Goal: Information Seeking & Learning: Understand process/instructions

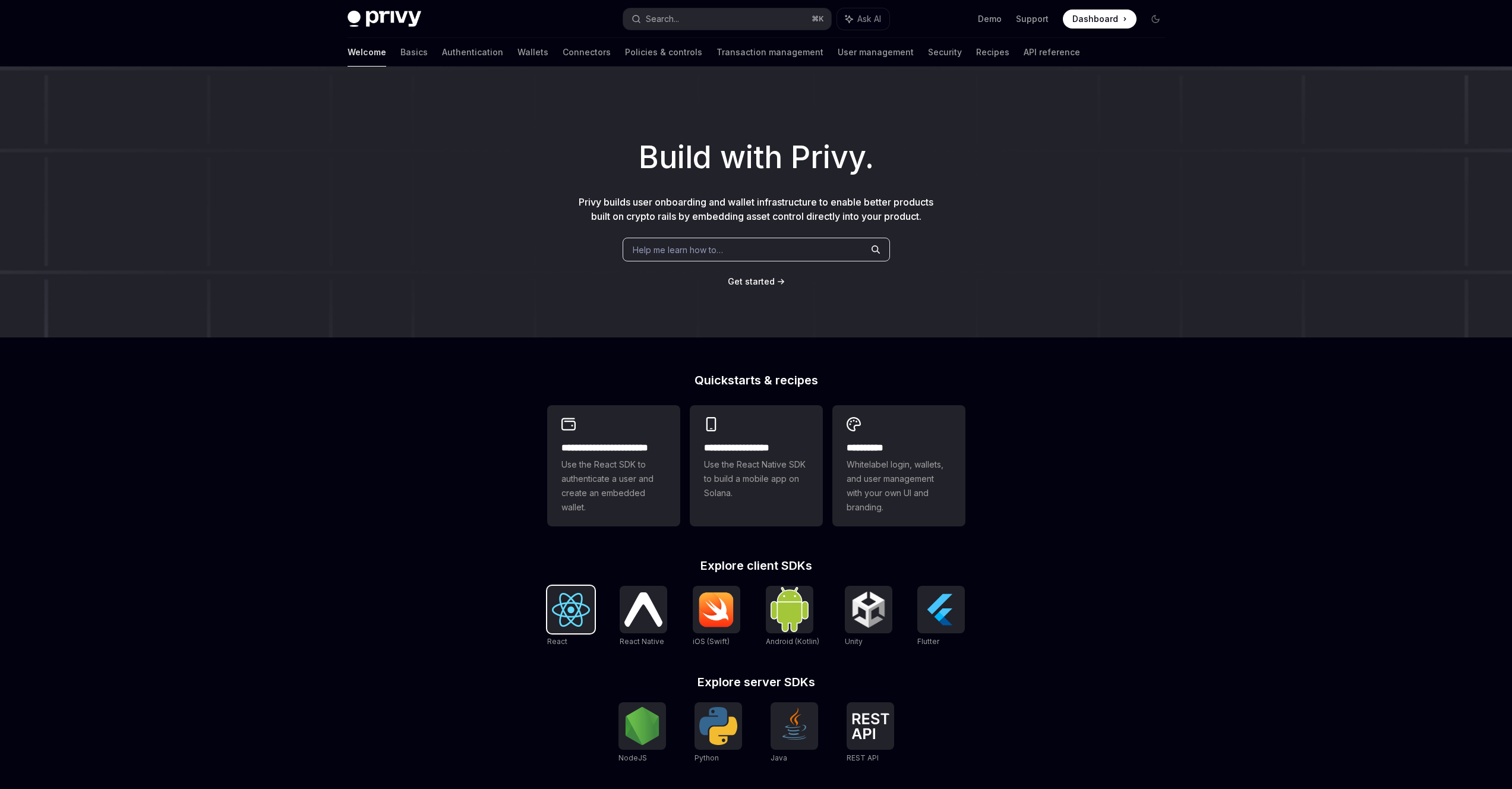
click at [576, 607] on img at bounding box center [571, 610] width 38 height 34
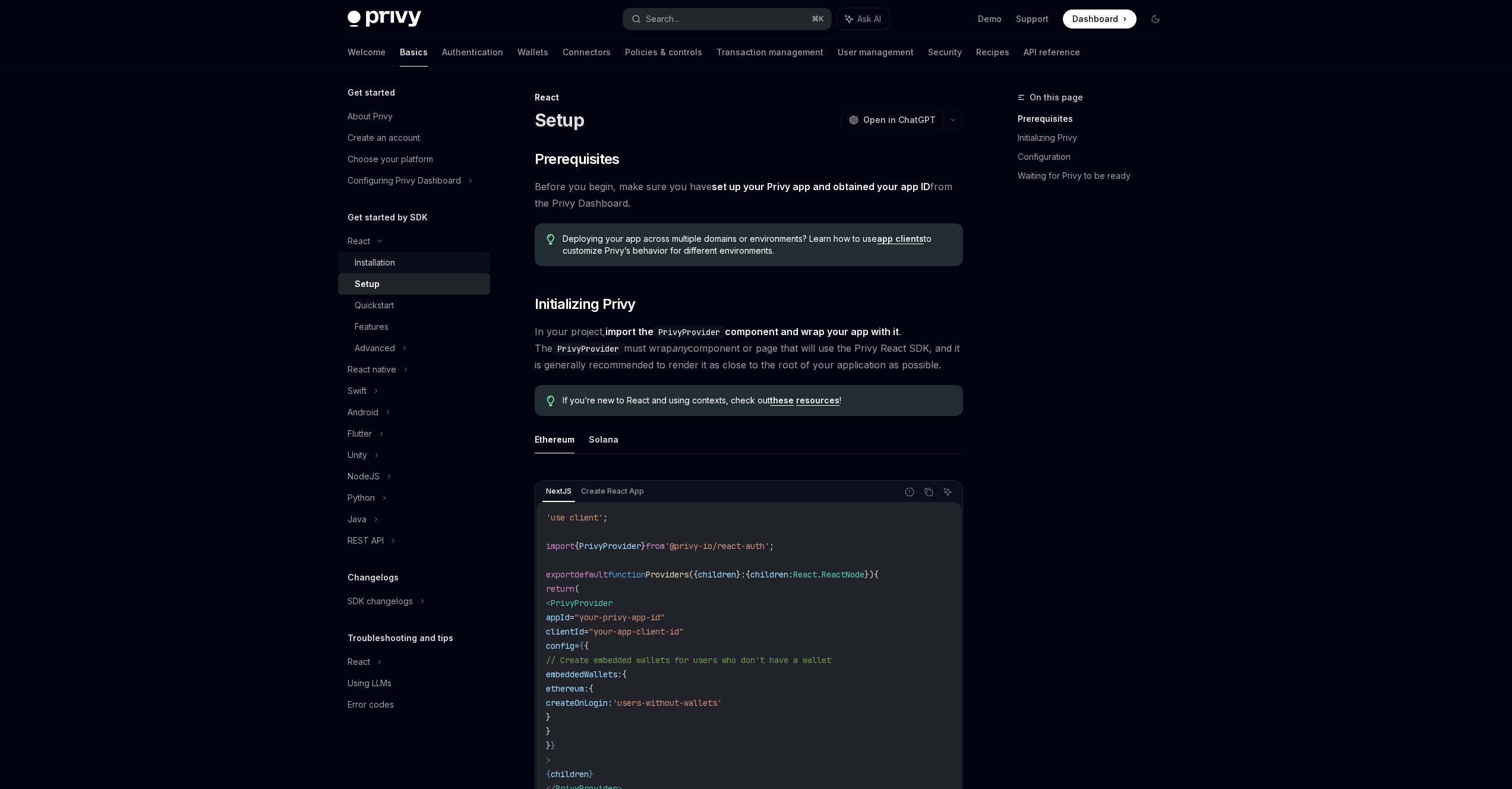
click at [373, 263] on div "Installation" at bounding box center [375, 262] width 41 height 15
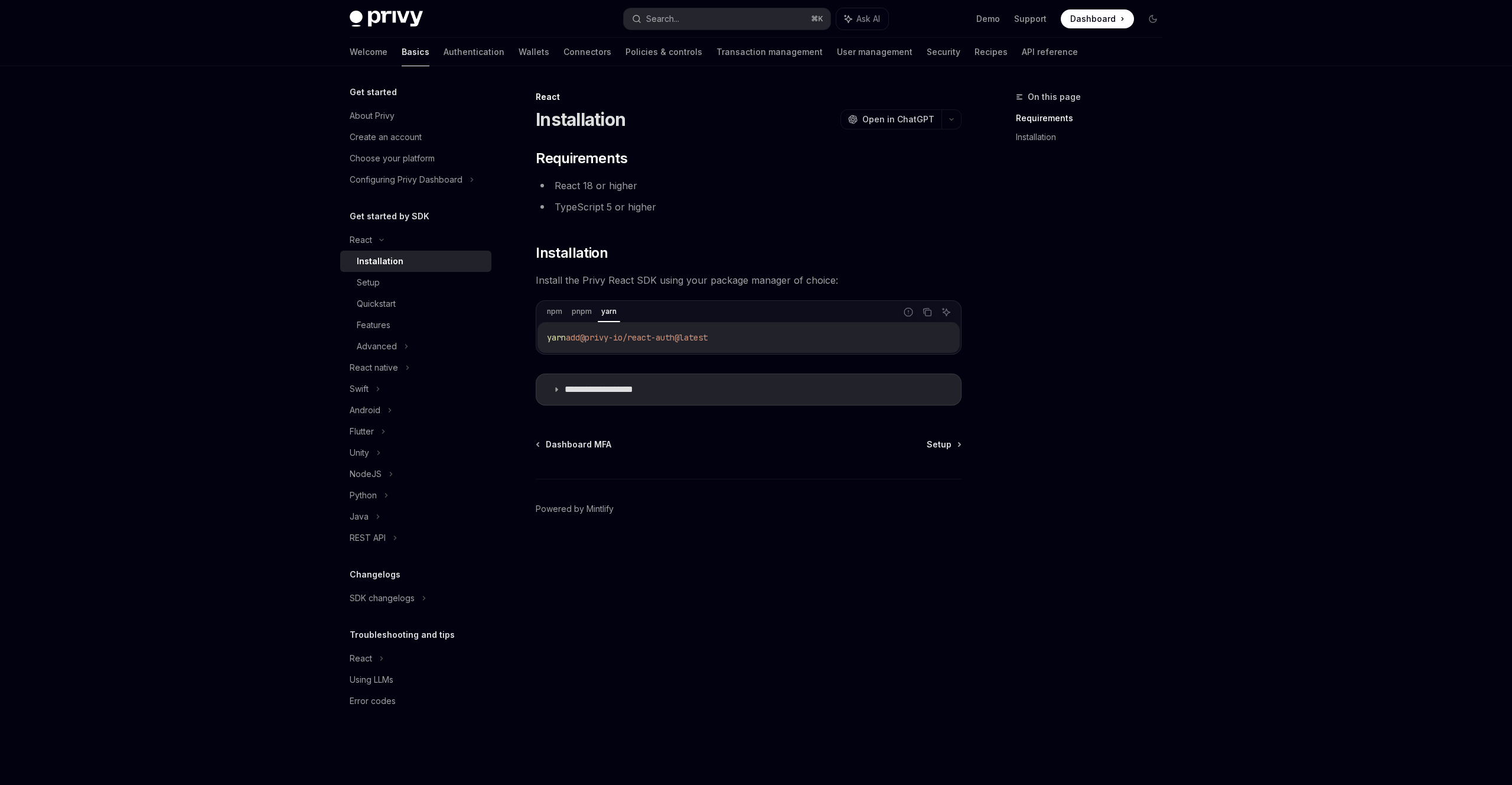
type textarea "*"
